Goal: Task Accomplishment & Management: Use online tool/utility

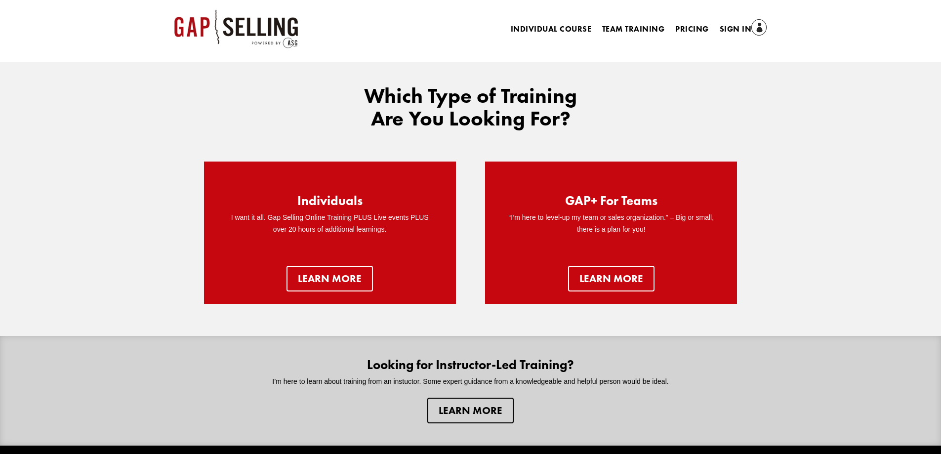
click at [716, 28] on li "Sign In" at bounding box center [743, 30] width 58 height 14
click at [723, 29] on link "Sign In" at bounding box center [743, 30] width 47 height 14
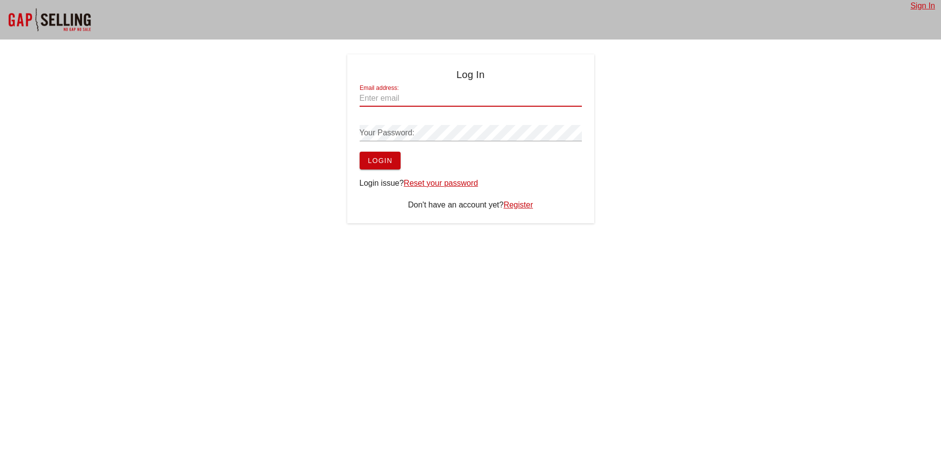
click at [387, 97] on div "Email address:" at bounding box center [471, 98] width 222 height 16
type input "[PERSON_NAME][EMAIL_ADDRESS][DOMAIN_NAME]"
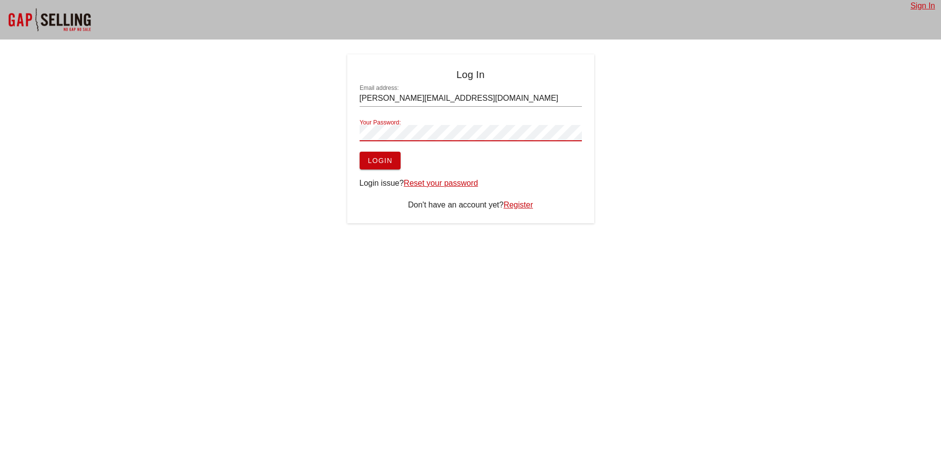
click at [379, 156] on button "Login" at bounding box center [380, 161] width 41 height 18
